Goal: Find specific page/section: Find specific page/section

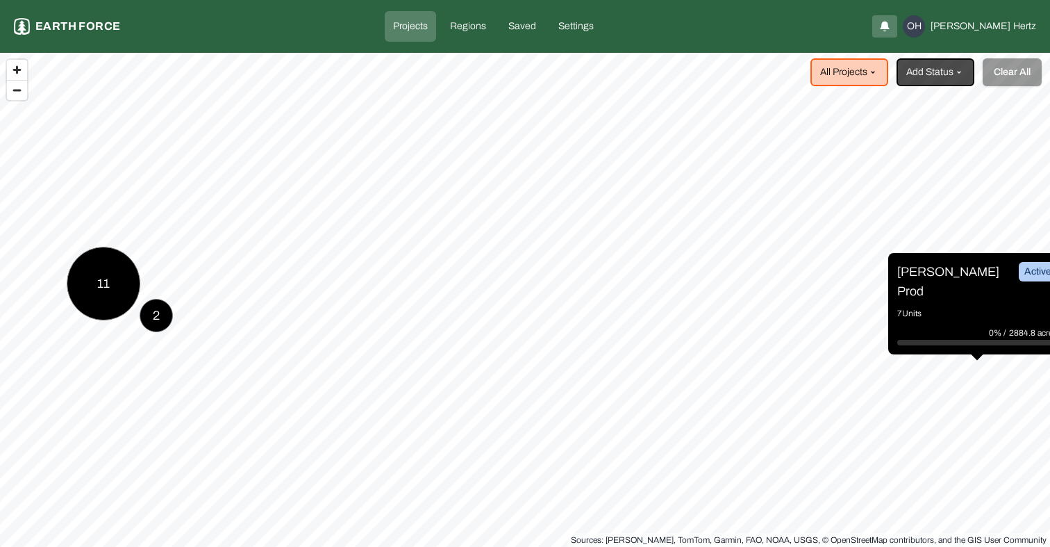
click at [933, 280] on p "[PERSON_NAME] Prod" at bounding box center [949, 281] width 104 height 39
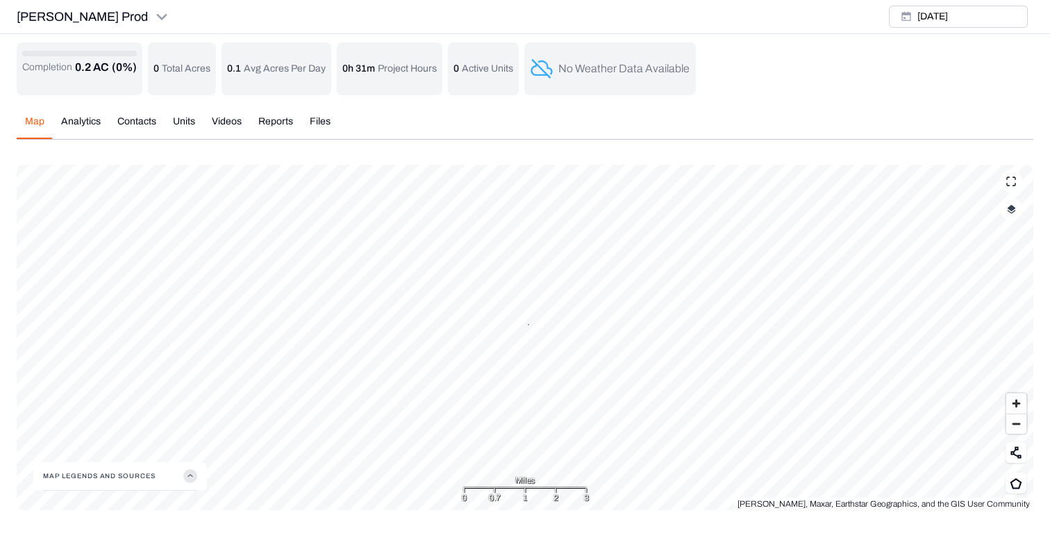
click at [1013, 217] on button "button" at bounding box center [1011, 209] width 22 height 22
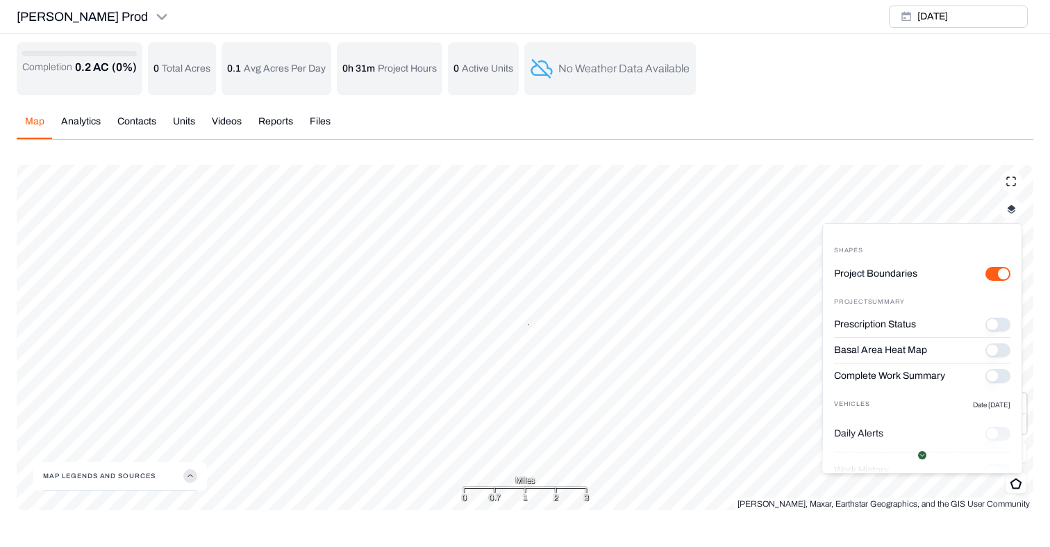
click at [194, 470] on icon "button" at bounding box center [190, 476] width 14 height 14
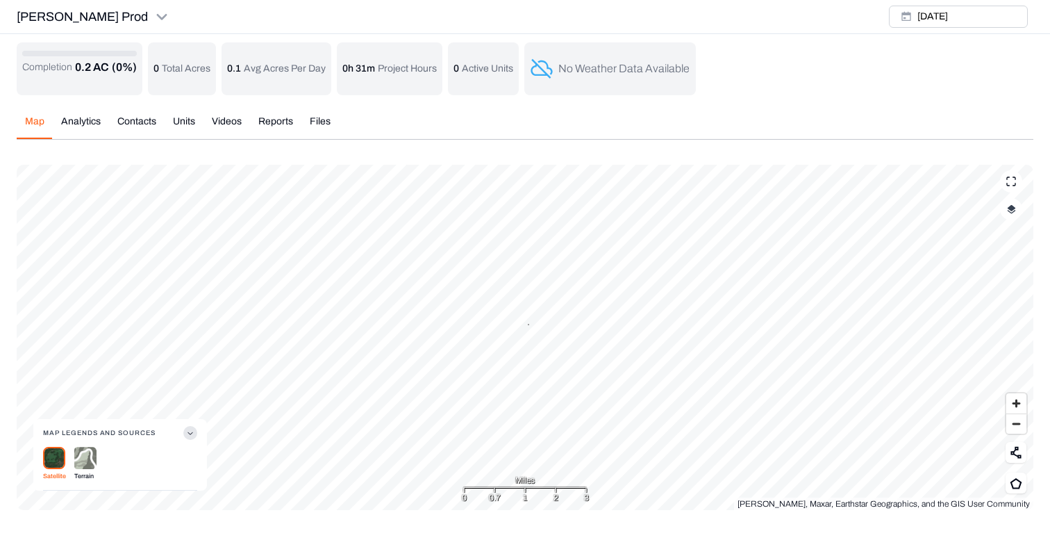
click at [920, 126] on div "Map Analytics Contacts Units Videos Reports Files" at bounding box center [525, 127] width 1017 height 25
